Goal: Task Accomplishment & Management: Manage account settings

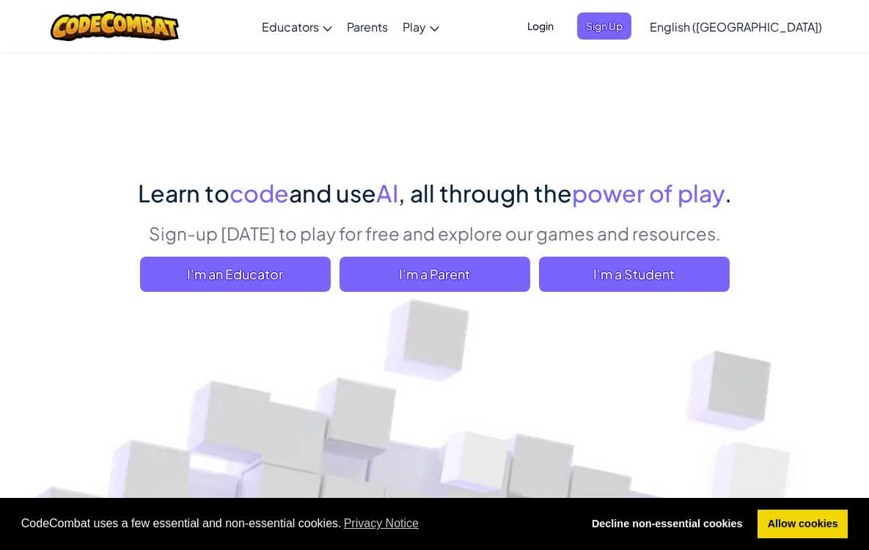
click at [563, 30] on span "Login" at bounding box center [541, 25] width 44 height 27
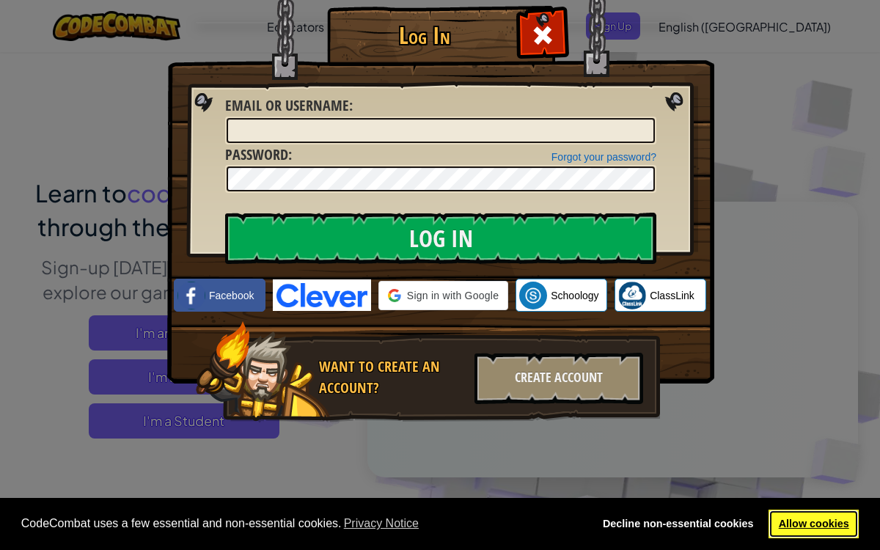
click at [810, 521] on link "Allow cookies" at bounding box center [814, 524] width 90 height 29
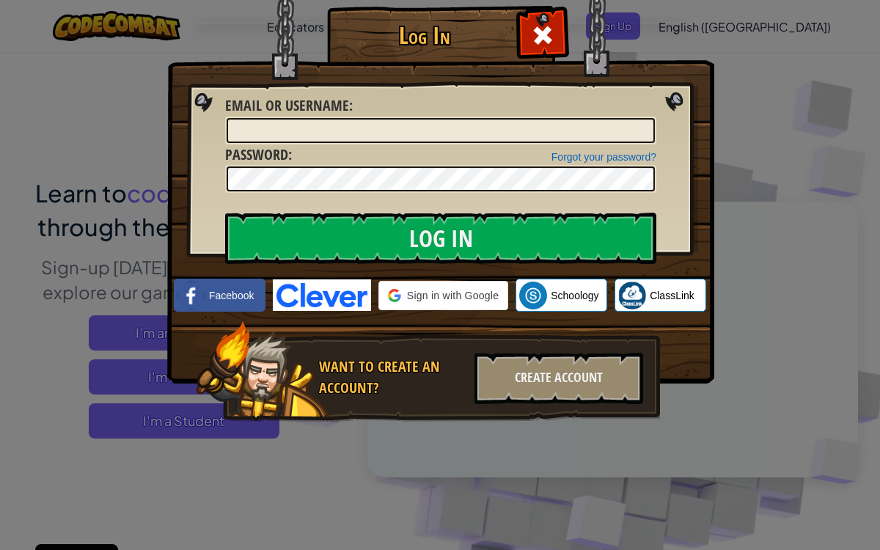
click at [810, 521] on link "Allow cookies" at bounding box center [814, 524] width 90 height 29
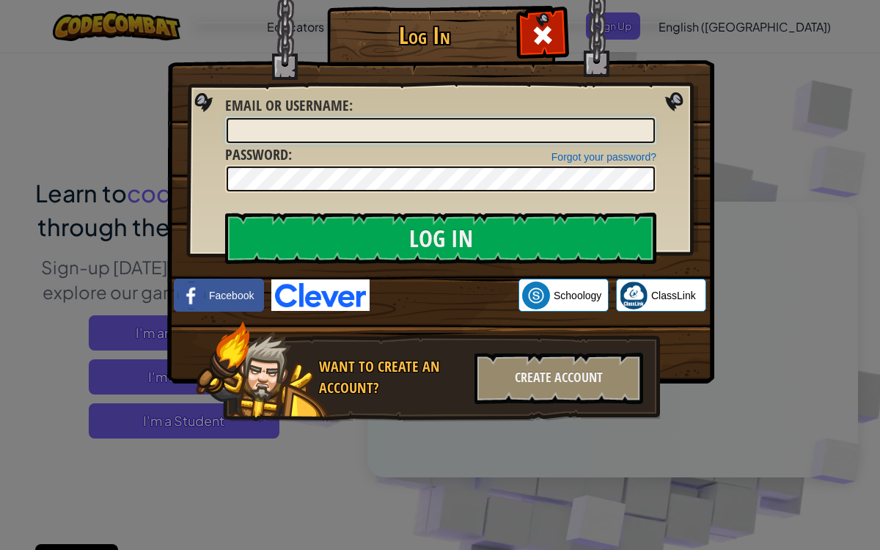
click at [277, 129] on input "Email or Username :" at bounding box center [441, 130] width 428 height 25
click at [257, 131] on input "Email or Username :" at bounding box center [441, 130] width 428 height 25
paste input "245745044@qq.com"
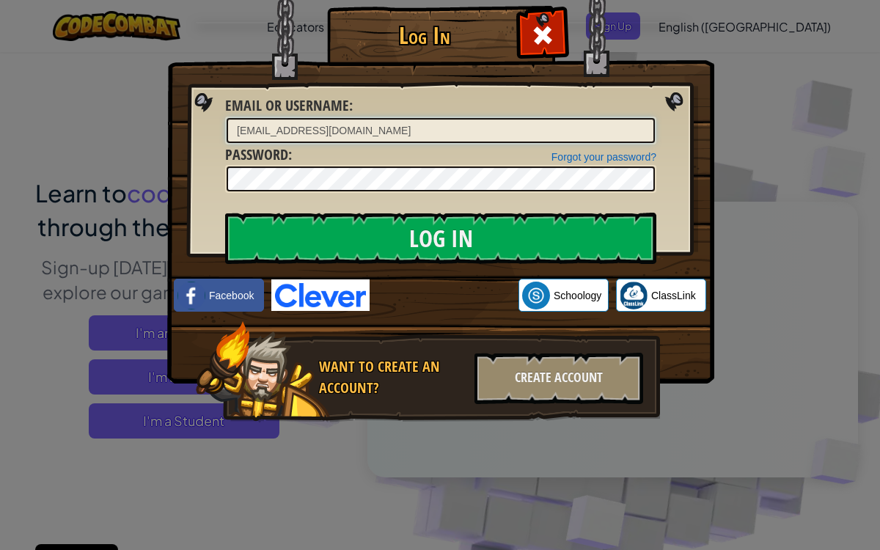
type input "245745044@qq.com"
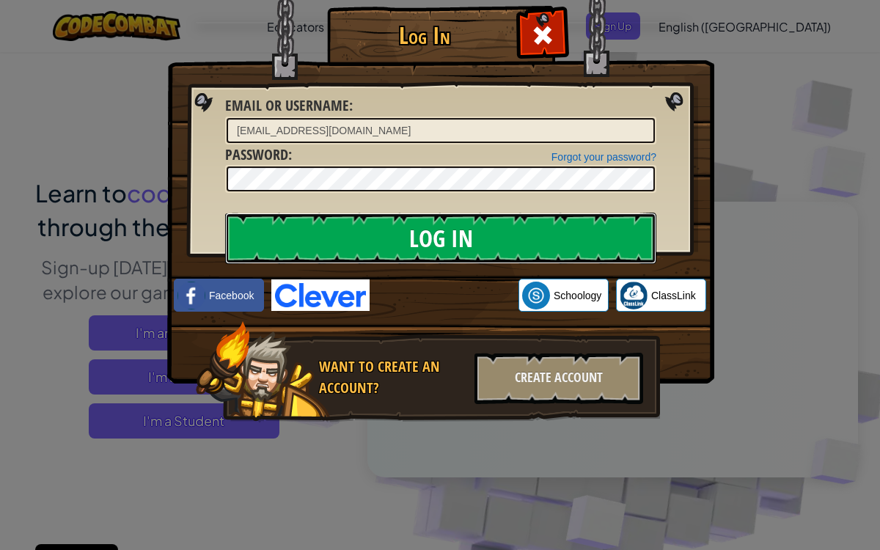
click at [398, 246] on input "Log In" at bounding box center [440, 238] width 431 height 51
